Goal: Task Accomplishment & Management: Use online tool/utility

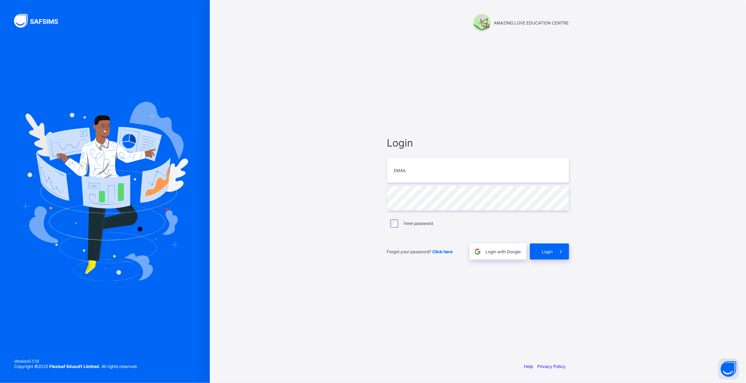
type input "**********"
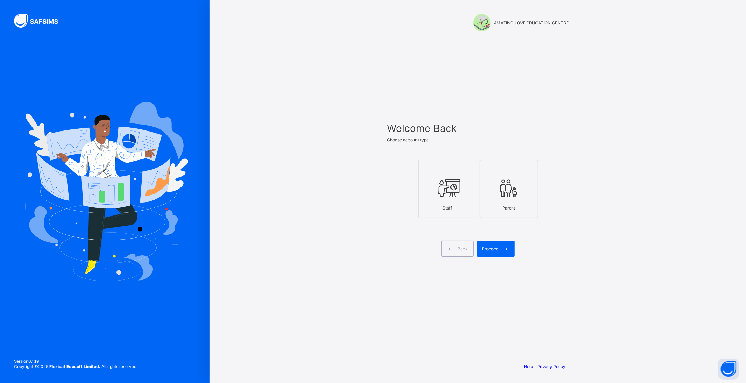
click at [453, 181] on icon at bounding box center [447, 188] width 24 height 21
click at [495, 253] on div "Proceed" at bounding box center [496, 249] width 38 height 16
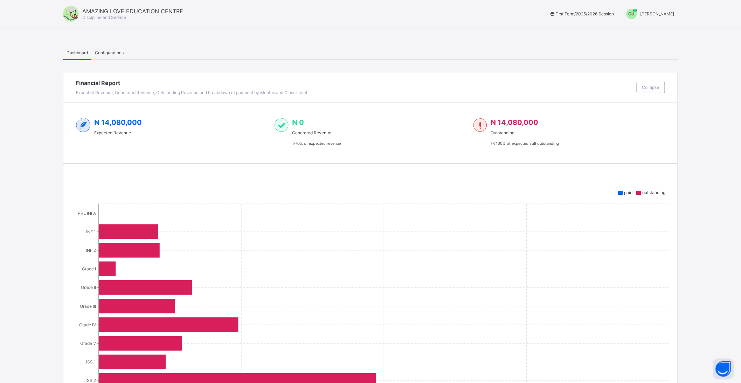
click at [672, 13] on span "[PERSON_NAME]" at bounding box center [657, 13] width 34 height 5
click at [669, 28] on span "Switch to Admin View" at bounding box center [647, 30] width 53 height 8
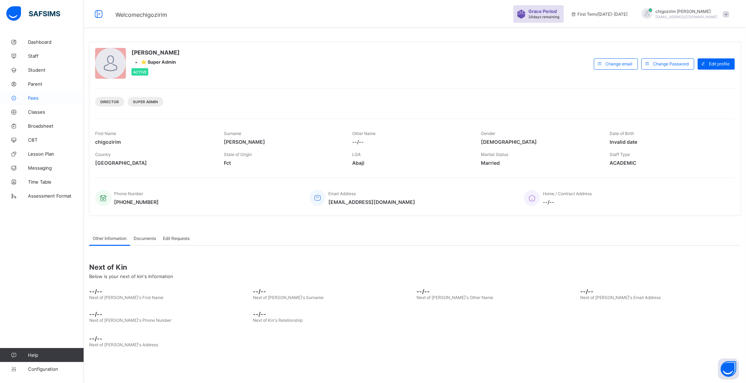
click at [33, 100] on link "Fees" at bounding box center [42, 98] width 84 height 14
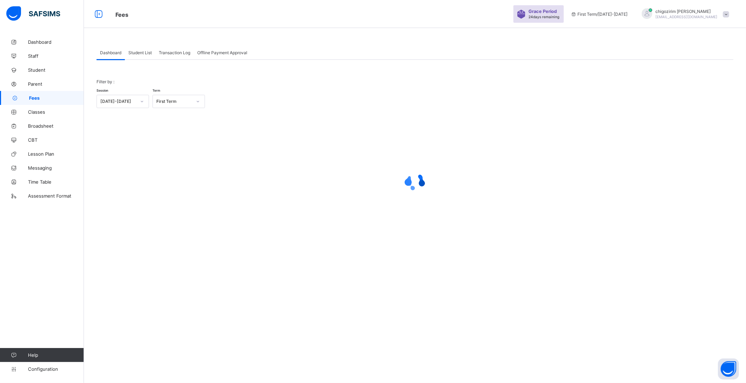
click at [139, 53] on span "Student List" at bounding box center [139, 52] width 23 height 5
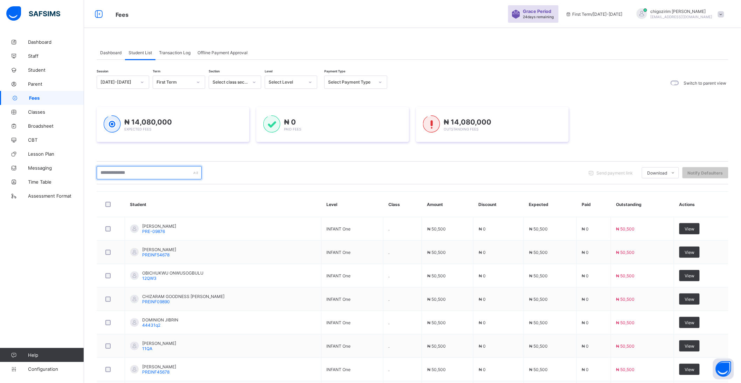
click at [142, 173] on input "text" at bounding box center [149, 172] width 105 height 13
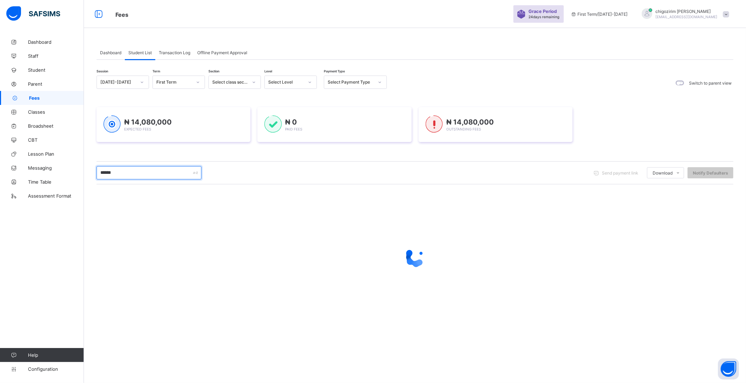
type input "******"
click at [144, 82] on icon at bounding box center [142, 82] width 4 height 7
click at [119, 107] on div "[DATE]-[DATE]" at bounding box center [123, 108] width 52 height 11
click at [192, 80] on div at bounding box center [198, 82] width 12 height 11
click at [198, 82] on icon at bounding box center [198, 82] width 2 height 1
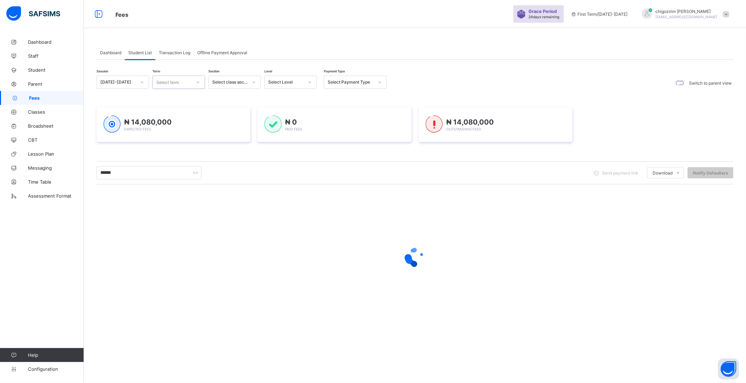
click at [198, 82] on icon at bounding box center [198, 82] width 2 height 1
click at [181, 116] on div "Third Term" at bounding box center [179, 119] width 52 height 11
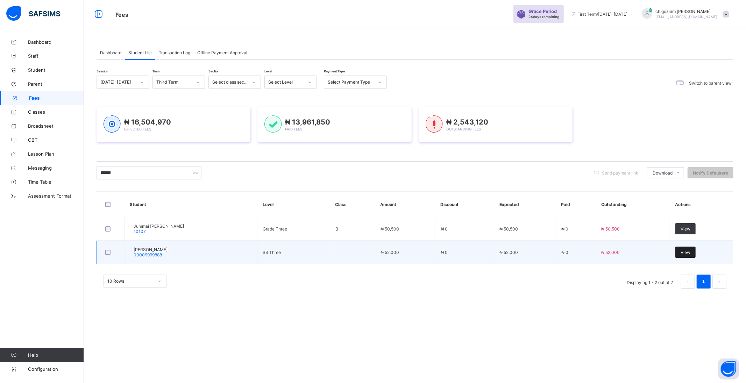
click at [690, 255] on span "View" at bounding box center [686, 252] width 10 height 5
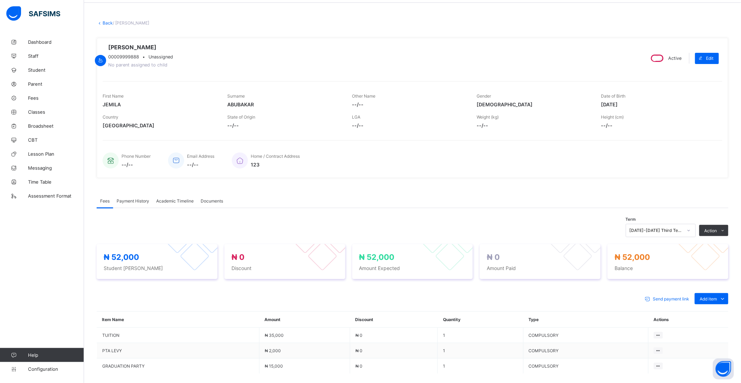
scroll to position [39, 0]
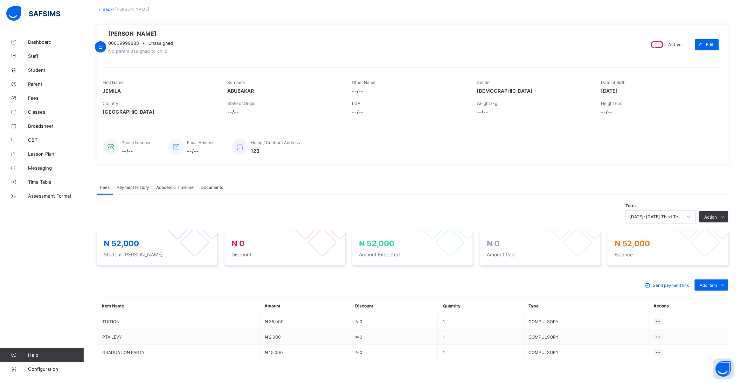
click at [694, 218] on div at bounding box center [688, 216] width 12 height 11
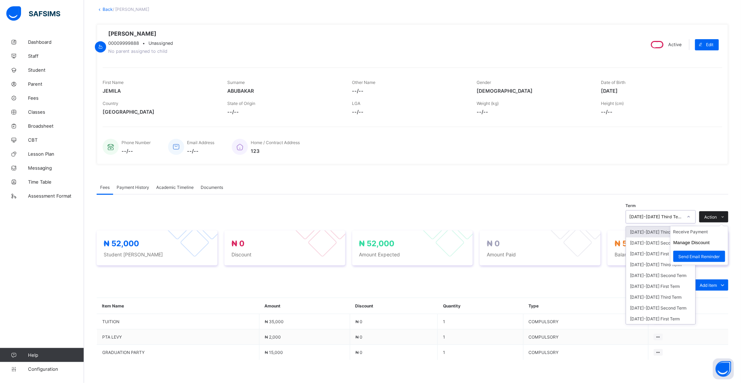
click at [720, 214] on div "Action" at bounding box center [713, 216] width 29 height 11
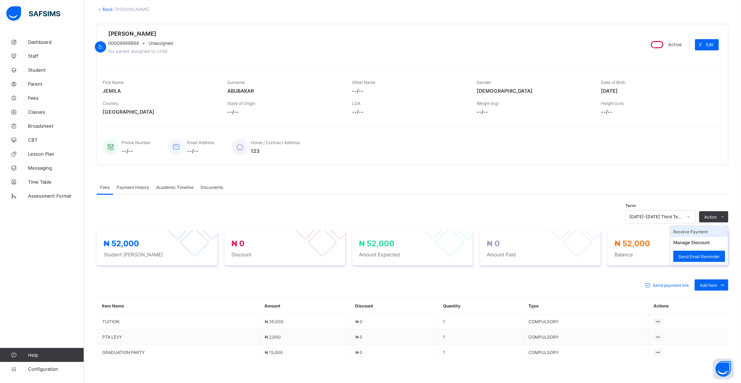
click at [697, 236] on li "Receive Payment" at bounding box center [698, 231] width 57 height 11
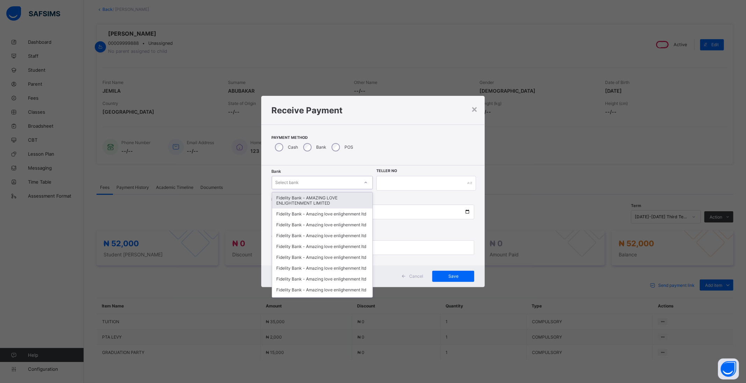
click at [314, 183] on div "Select bank" at bounding box center [315, 183] width 87 height 10
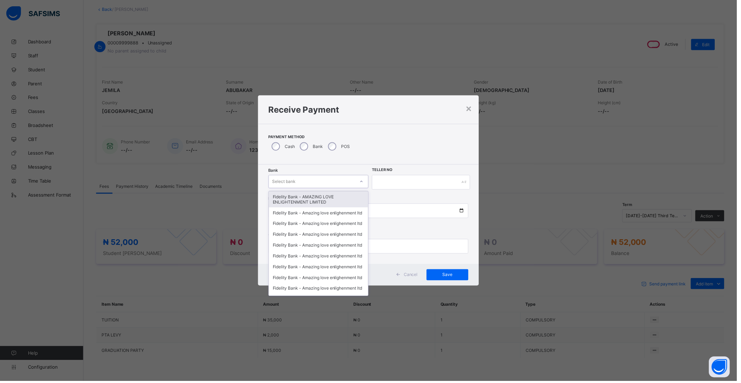
click at [313, 203] on div "Fidelity Bank - AMAZING LOVE ENLIGHTENMENT LIMITED" at bounding box center [320, 200] width 100 height 16
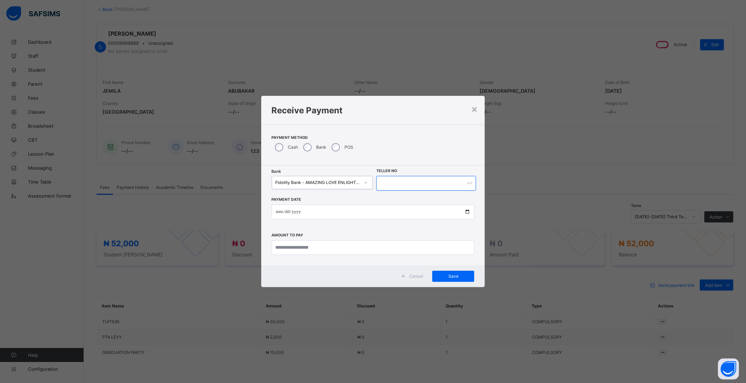
click at [384, 183] on input "text" at bounding box center [426, 183] width 99 height 15
type input "********"
click at [466, 213] on input "date" at bounding box center [373, 212] width 203 height 15
type input "**********"
click at [307, 247] on input "currency" at bounding box center [373, 247] width 203 height 15
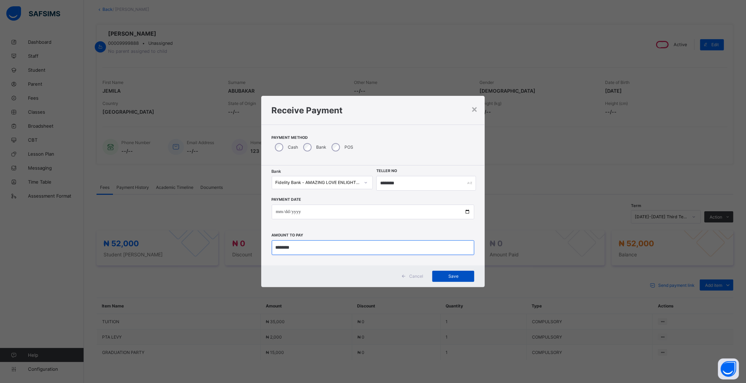
type input "********"
click at [447, 274] on span "Save" at bounding box center [453, 276] width 31 height 5
